Goal: Find specific page/section: Find specific page/section

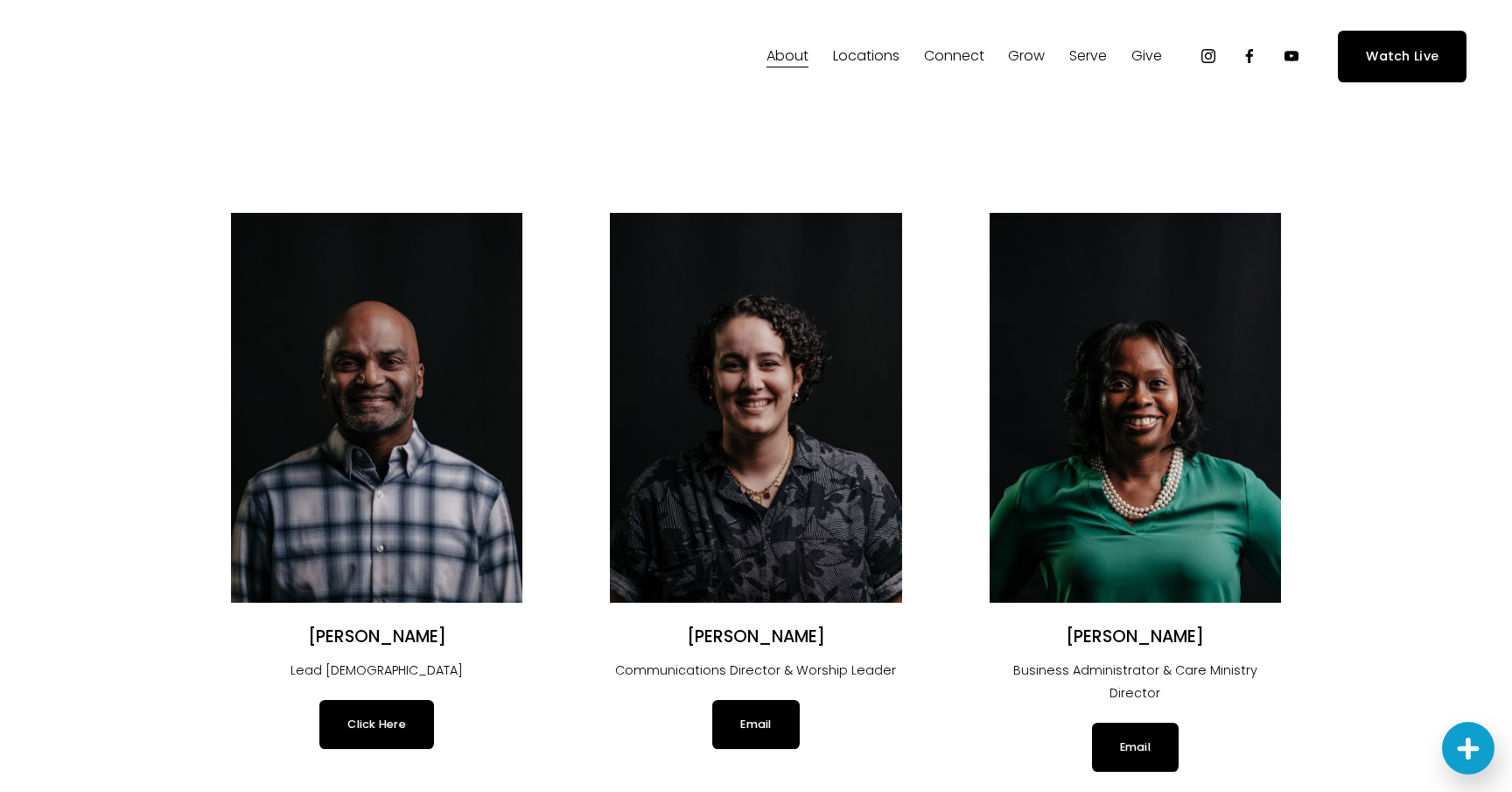
click at [353, 731] on link "Click Here" at bounding box center [377, 724] width 114 height 49
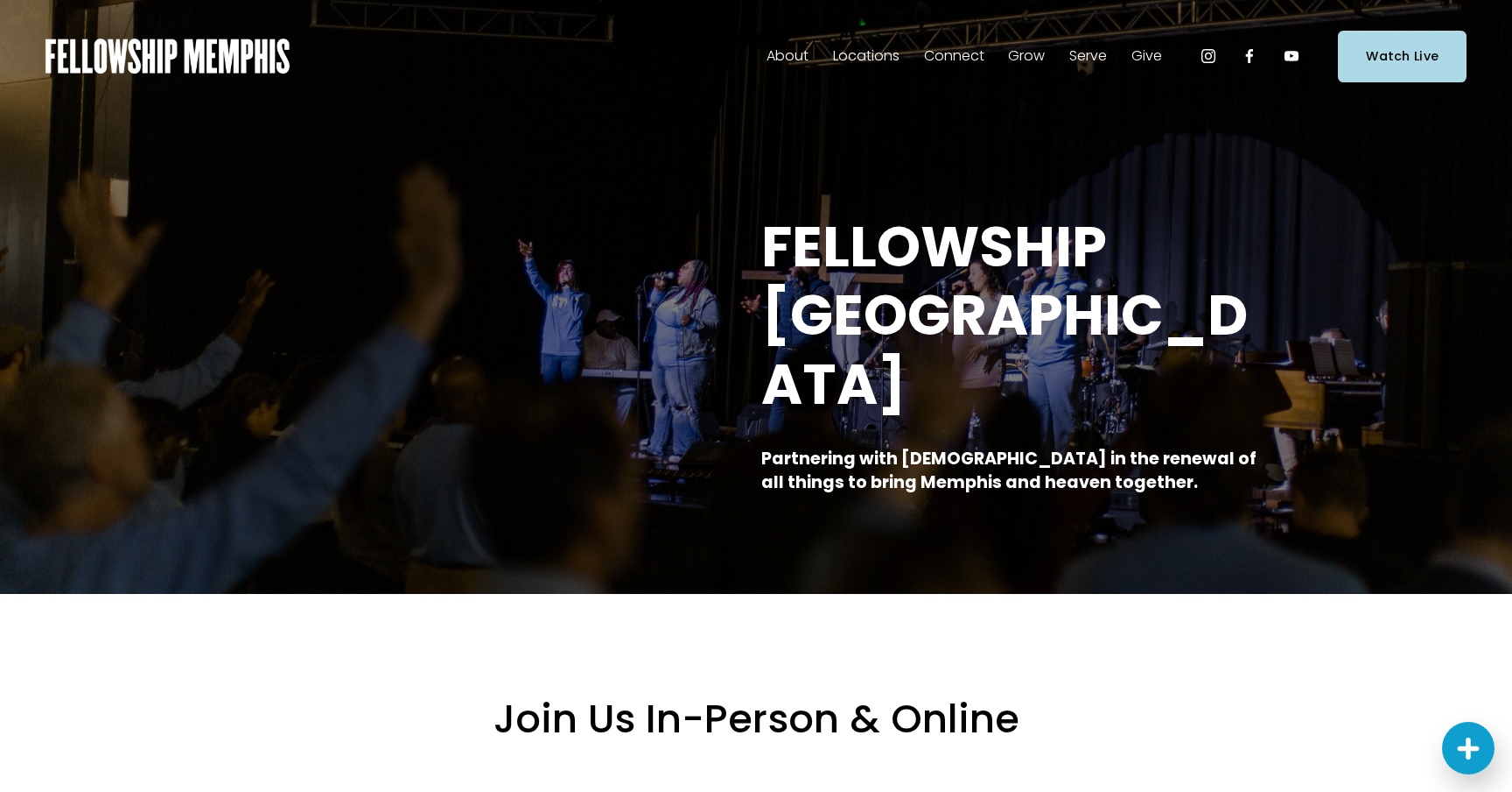
click at [0, 0] on span "Staff" at bounding box center [0, 0] width 0 height 0
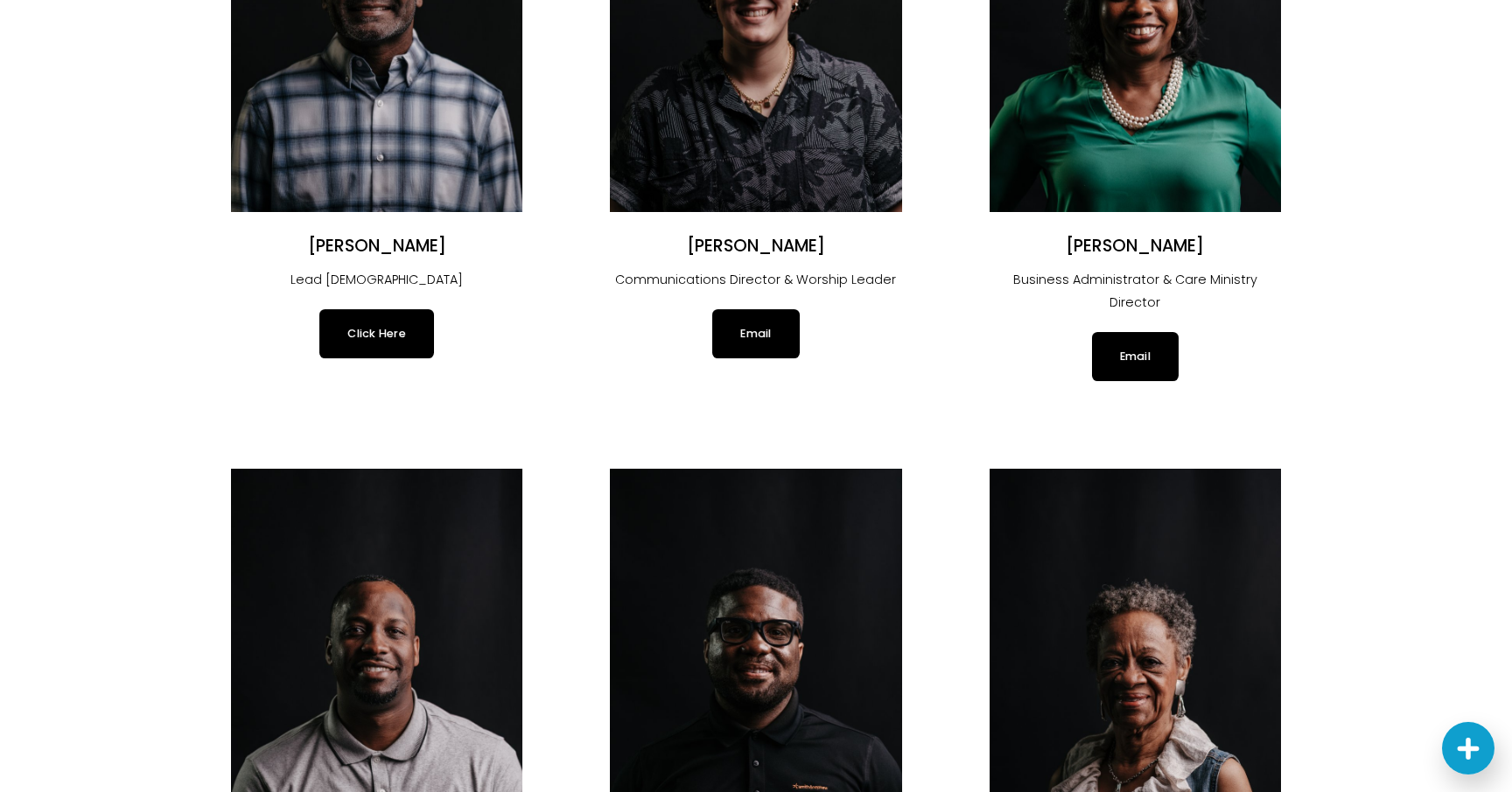
scroll to position [243, 0]
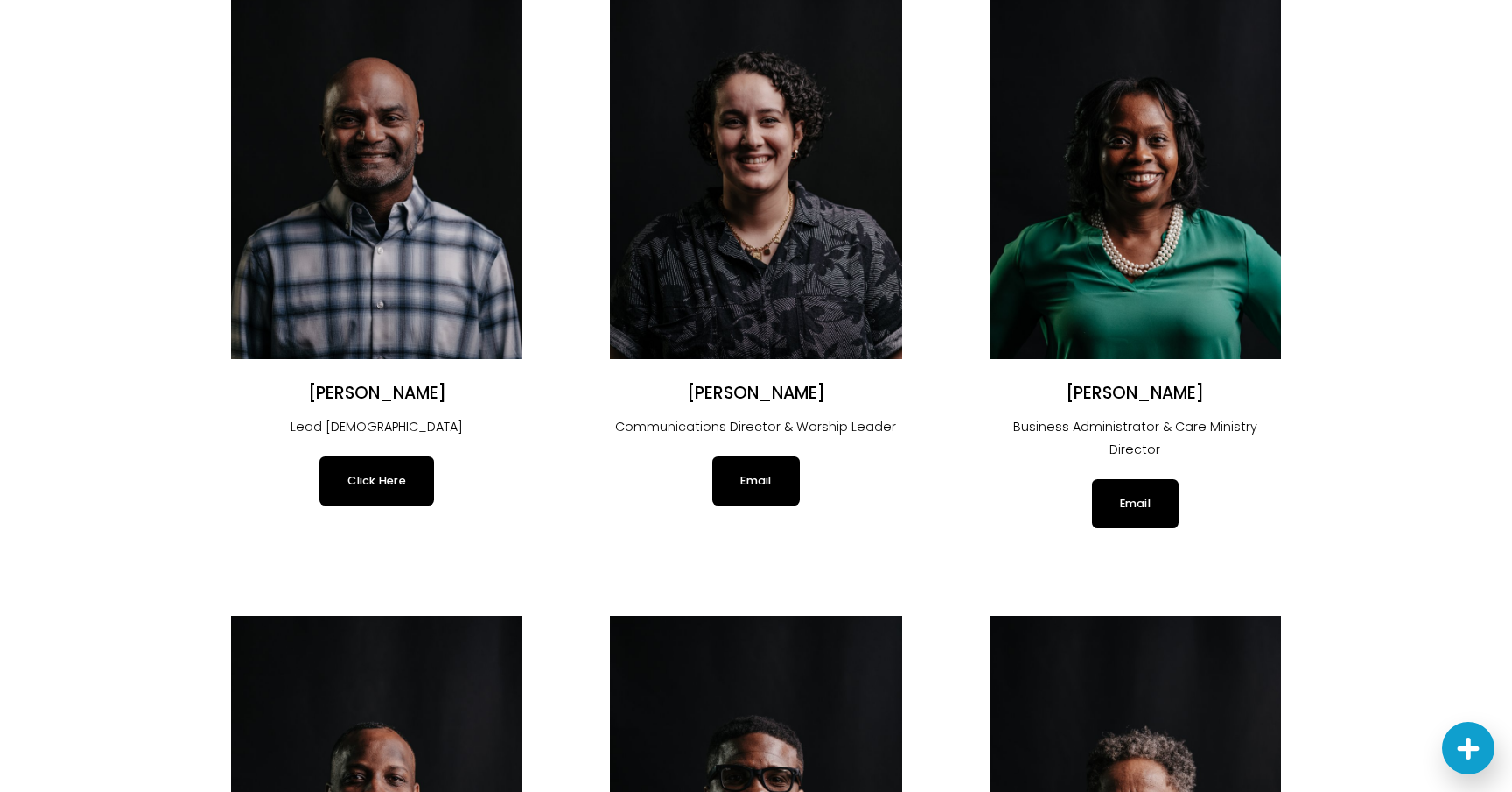
click at [358, 488] on link "Click Here" at bounding box center [377, 481] width 114 height 49
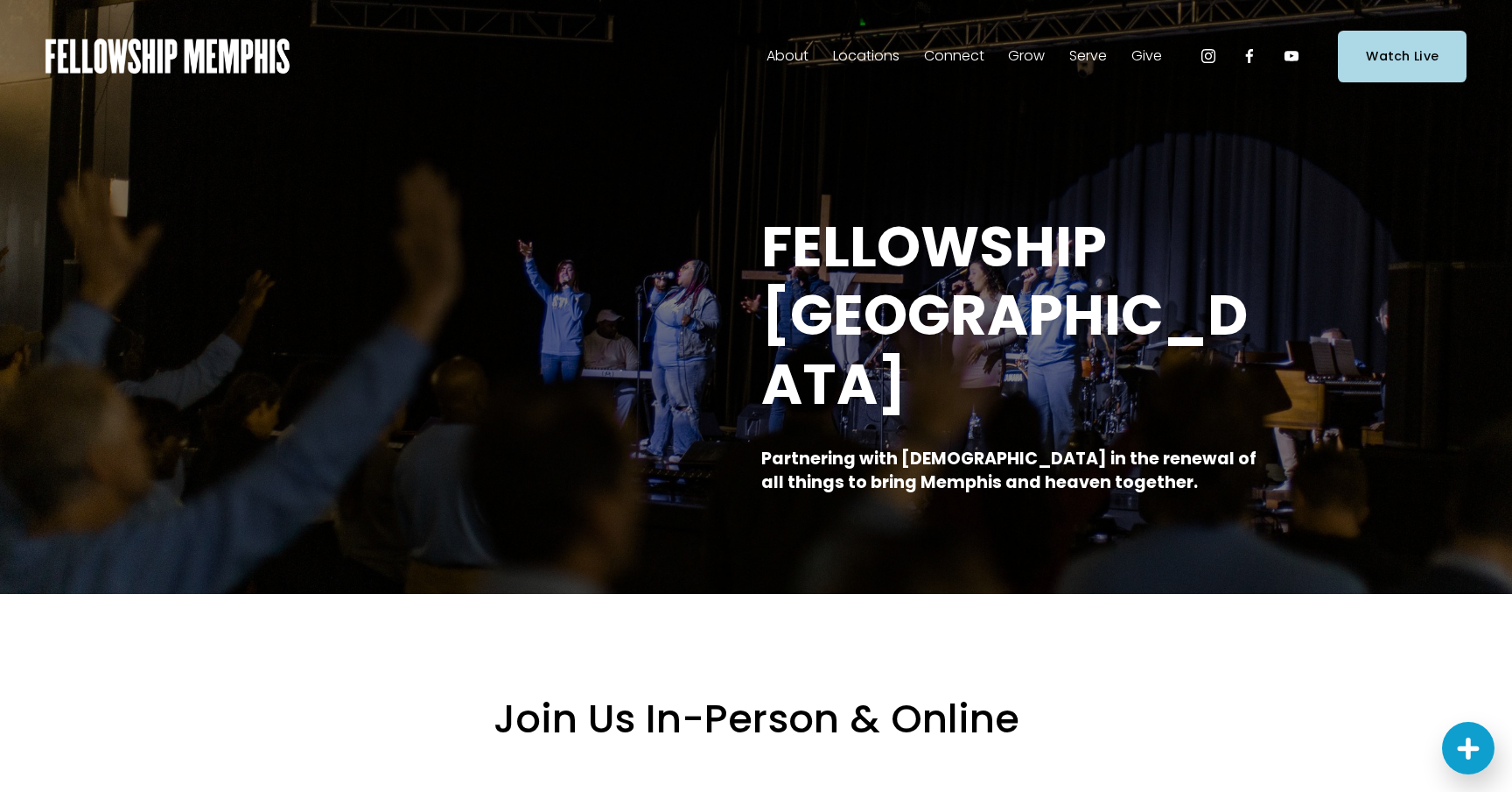
click at [0, 0] on link "Elder Nominations" at bounding box center [0, 0] width 0 height 0
click at [0, 0] on span "Staff" at bounding box center [0, 0] width 0 height 0
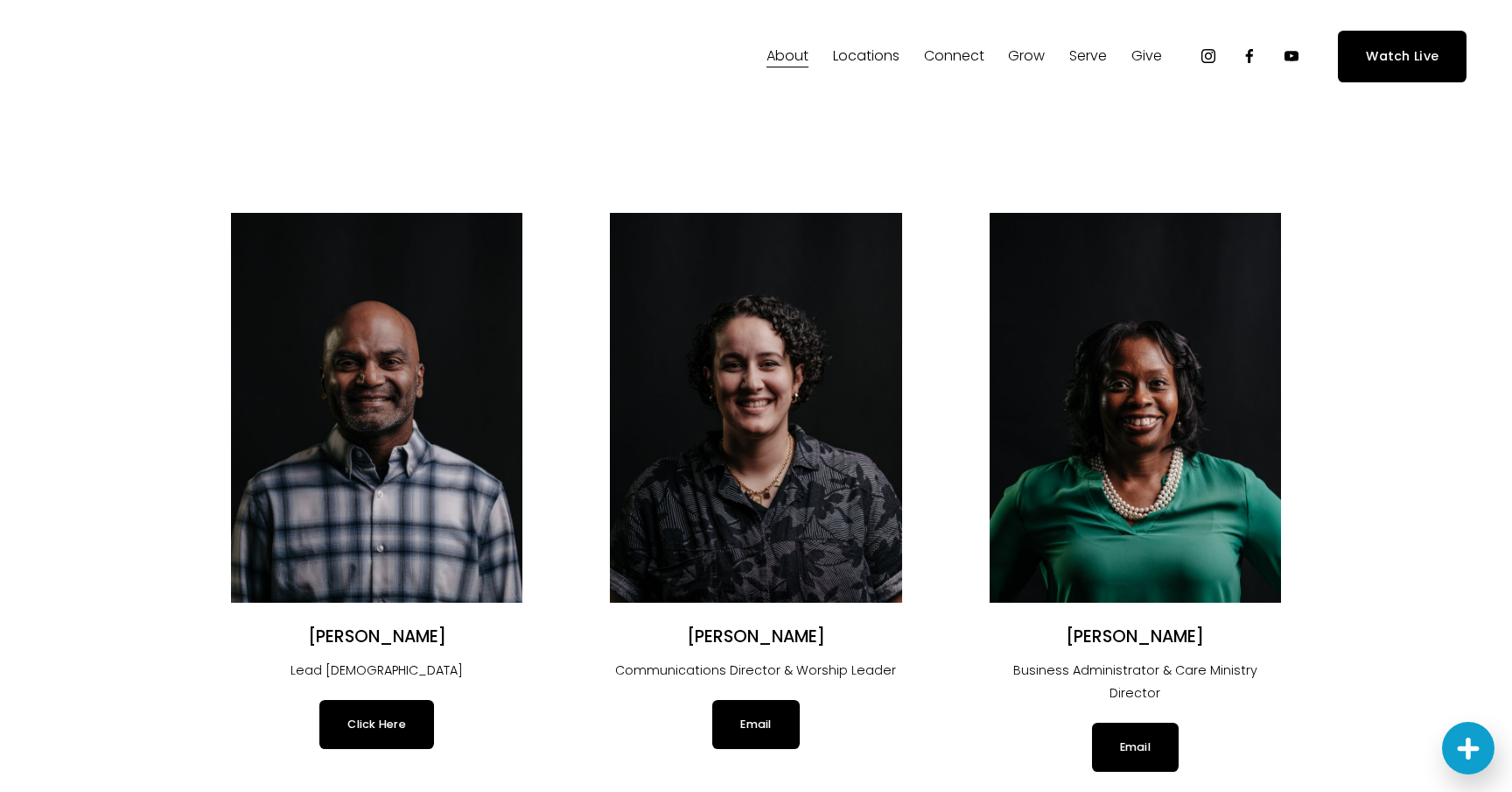
drag, startPoint x: 310, startPoint y: 633, endPoint x: 443, endPoint y: 633, distance: 133.0
click at [443, 633] on h2 "[PERSON_NAME]" at bounding box center [377, 636] width 292 height 22
drag, startPoint x: 300, startPoint y: 635, endPoint x: 455, endPoint y: 633, distance: 155.0
click at [455, 633] on h2 "[PERSON_NAME]" at bounding box center [377, 636] width 292 height 22
copy h2 "[PERSON_NAME]"
